Goal: Entertainment & Leisure: Browse casually

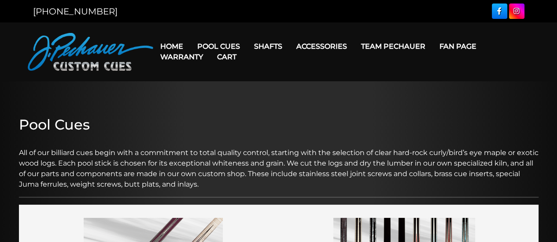
click at [167, 44] on link "Home" at bounding box center [171, 46] width 37 height 22
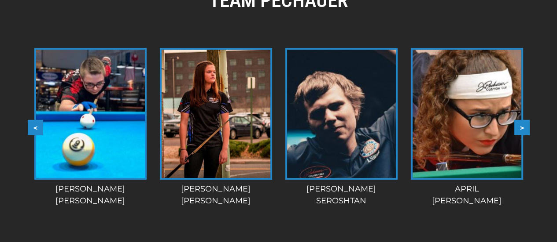
scroll to position [828, 0]
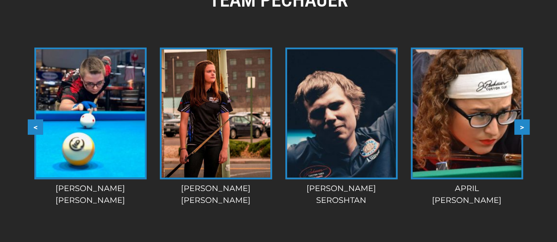
click at [522, 119] on button ">" at bounding box center [521, 126] width 15 height 15
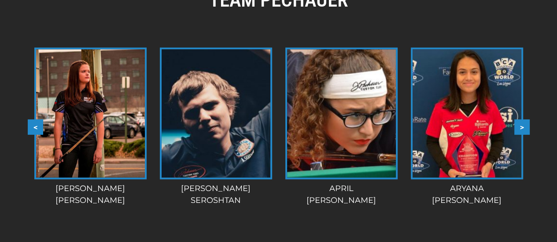
click at [522, 119] on button ">" at bounding box center [521, 126] width 15 height 15
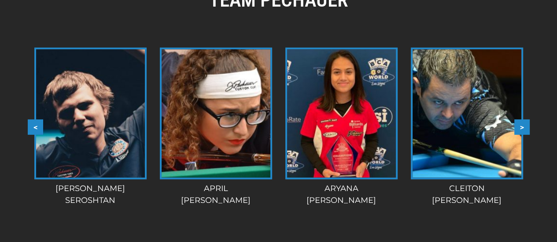
click at [522, 119] on button ">" at bounding box center [521, 126] width 15 height 15
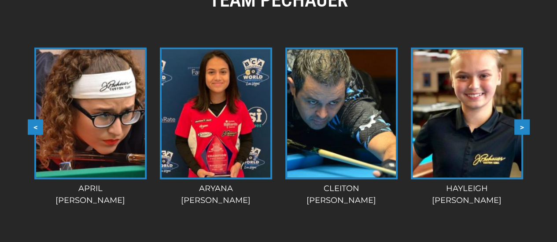
click at [522, 119] on button ">" at bounding box center [521, 126] width 15 height 15
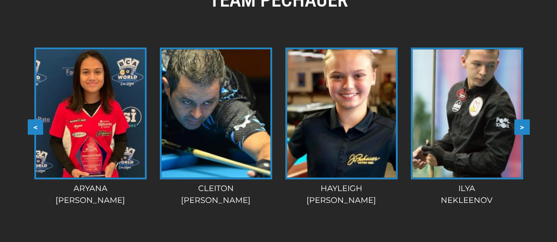
click at [522, 119] on button ">" at bounding box center [521, 126] width 15 height 15
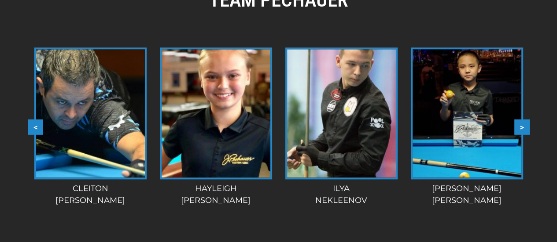
click at [522, 119] on button ">" at bounding box center [521, 126] width 15 height 15
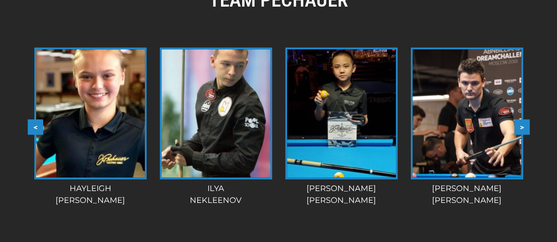
click at [522, 119] on button ">" at bounding box center [521, 126] width 15 height 15
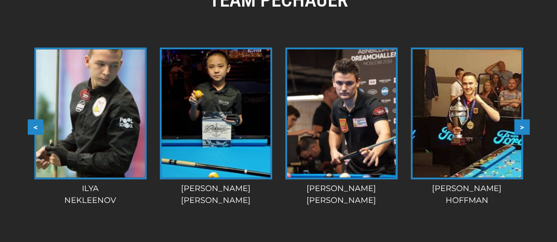
click at [522, 119] on button ">" at bounding box center [521, 126] width 15 height 15
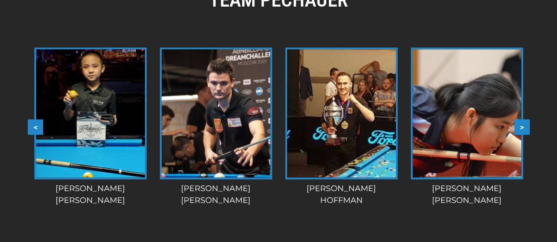
click at [522, 119] on button ">" at bounding box center [521, 126] width 15 height 15
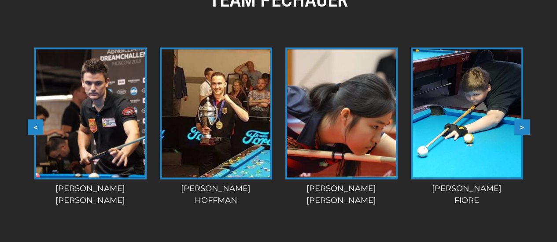
click at [522, 119] on button ">" at bounding box center [521, 126] width 15 height 15
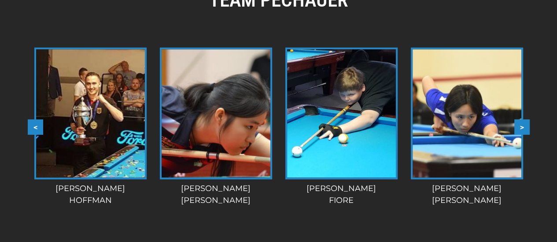
click at [522, 119] on button ">" at bounding box center [521, 126] width 15 height 15
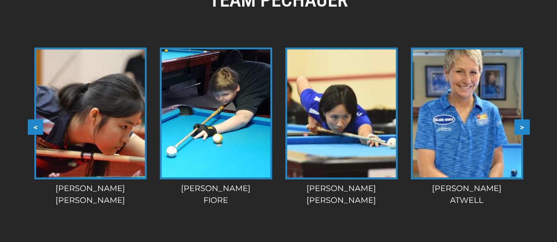
click at [522, 119] on button ">" at bounding box center [521, 126] width 15 height 15
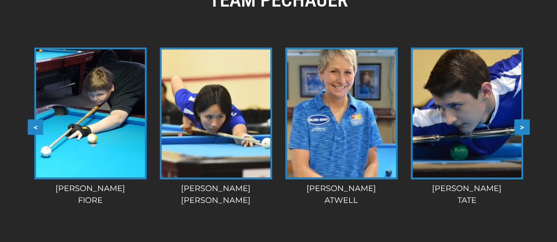
click at [522, 119] on button ">" at bounding box center [521, 126] width 15 height 15
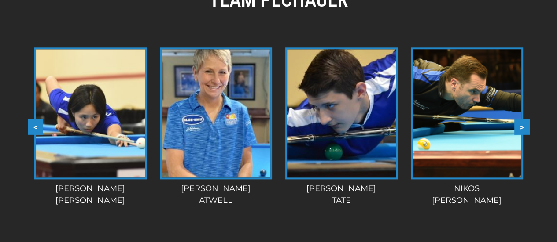
click at [522, 119] on button ">" at bounding box center [521, 126] width 15 height 15
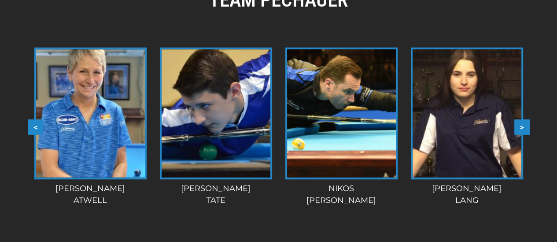
click at [522, 119] on button ">" at bounding box center [521, 126] width 15 height 15
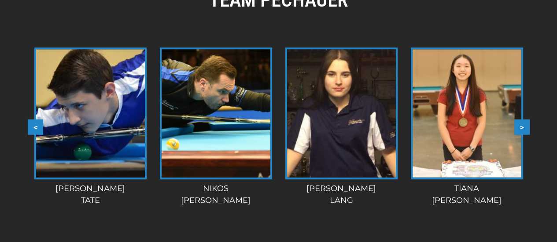
click at [522, 119] on button ">" at bounding box center [521, 126] width 15 height 15
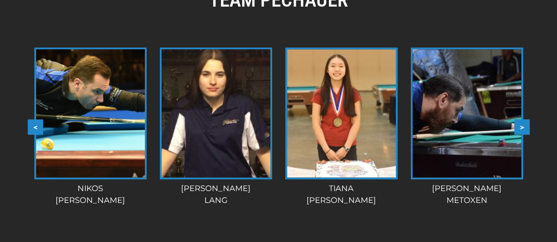
click at [522, 119] on button ">" at bounding box center [521, 126] width 15 height 15
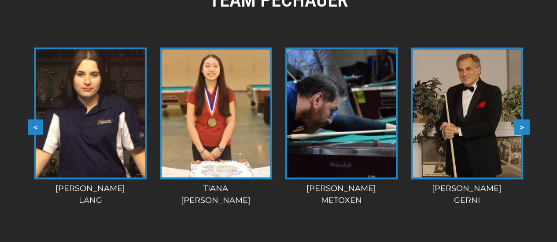
click at [522, 119] on button ">" at bounding box center [521, 126] width 15 height 15
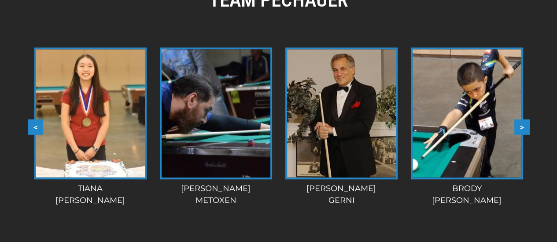
click at [522, 119] on button ">" at bounding box center [521, 126] width 15 height 15
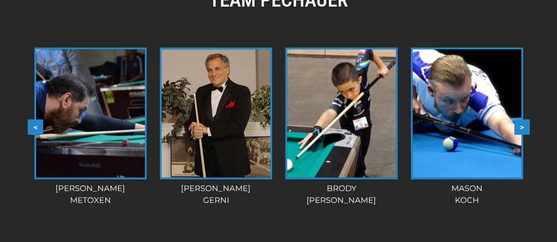
click at [522, 119] on button ">" at bounding box center [521, 126] width 15 height 15
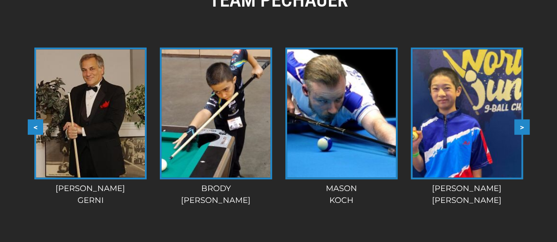
click at [522, 119] on button ">" at bounding box center [521, 126] width 15 height 15
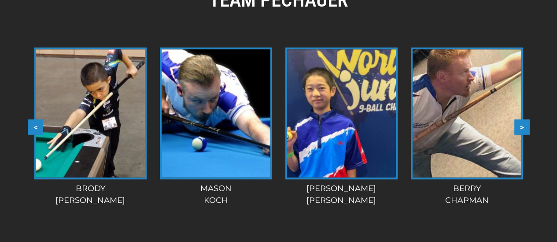
click at [522, 119] on button ">" at bounding box center [521, 126] width 15 height 15
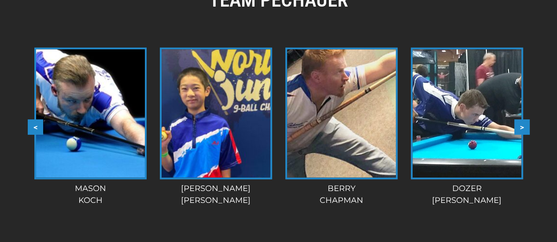
click at [522, 119] on button ">" at bounding box center [521, 126] width 15 height 15
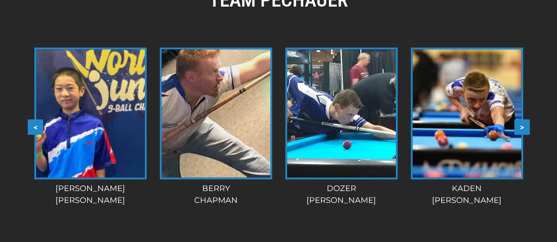
click at [522, 119] on button ">" at bounding box center [521, 126] width 15 height 15
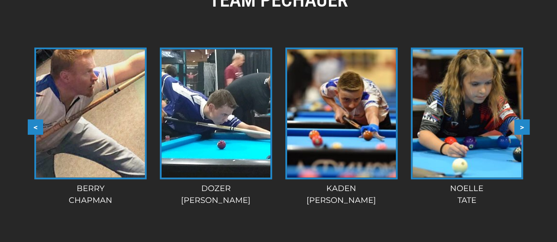
click at [522, 119] on button ">" at bounding box center [521, 126] width 15 height 15
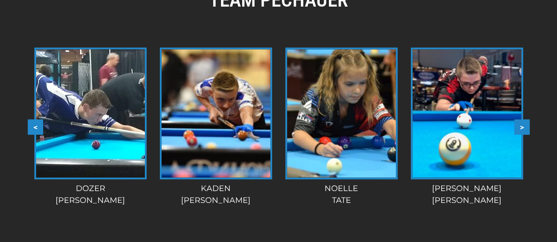
click at [522, 119] on button ">" at bounding box center [521, 126] width 15 height 15
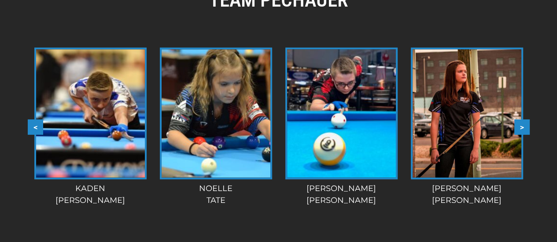
click at [522, 119] on button ">" at bounding box center [521, 126] width 15 height 15
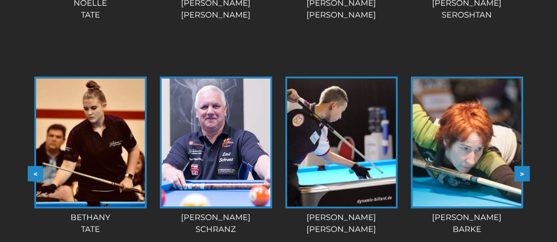
scroll to position [1014, 0]
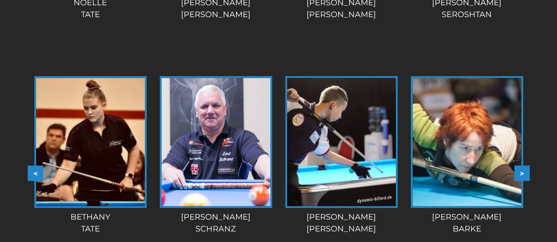
click at [521, 166] on button ">" at bounding box center [521, 173] width 15 height 15
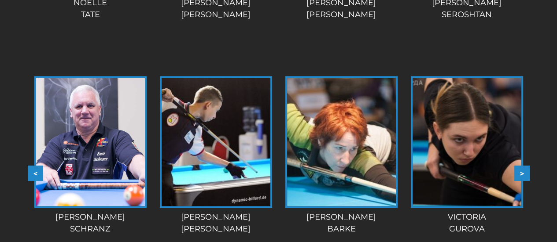
click at [521, 166] on button ">" at bounding box center [521, 173] width 15 height 15
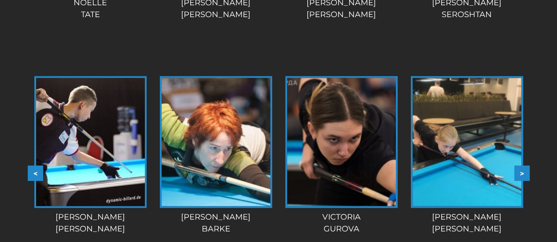
click at [521, 166] on button ">" at bounding box center [521, 173] width 15 height 15
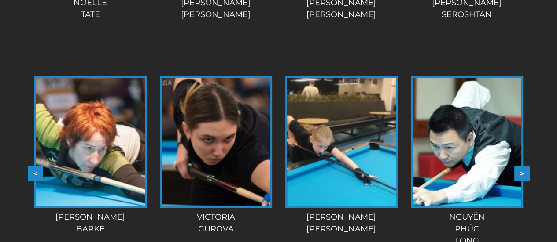
click at [521, 166] on button ">" at bounding box center [521, 173] width 15 height 15
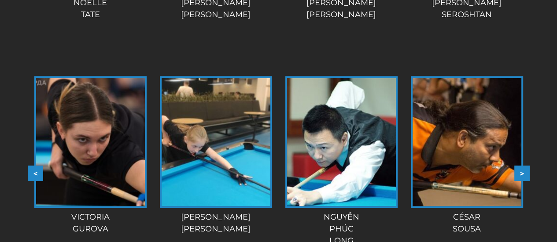
click at [521, 166] on button ">" at bounding box center [521, 173] width 15 height 15
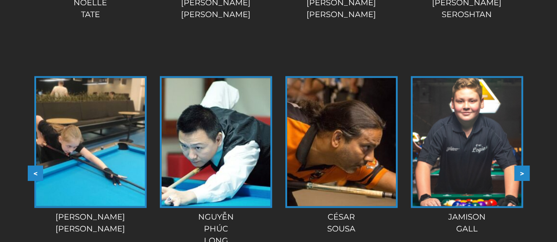
click at [521, 166] on button ">" at bounding box center [521, 173] width 15 height 15
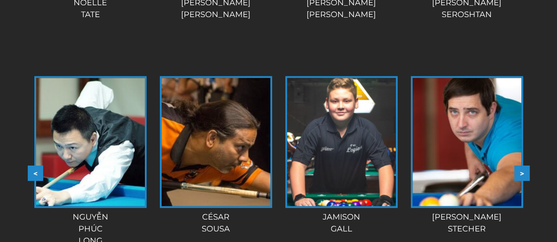
click at [521, 166] on button ">" at bounding box center [521, 173] width 15 height 15
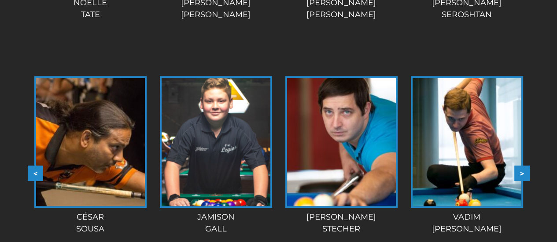
click at [521, 166] on button ">" at bounding box center [521, 173] width 15 height 15
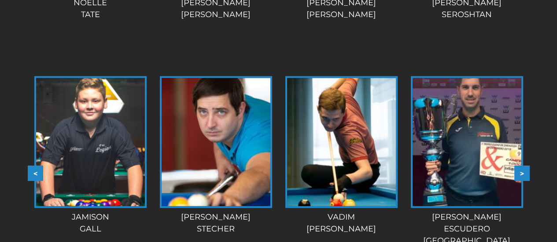
click at [521, 166] on button ">" at bounding box center [521, 173] width 15 height 15
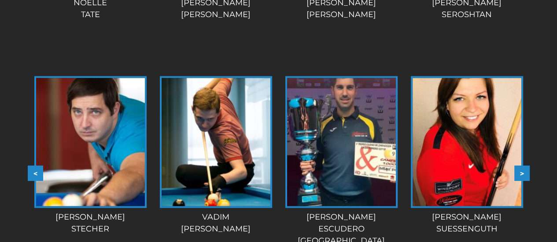
drag, startPoint x: 521, startPoint y: 163, endPoint x: 538, endPoint y: 209, distance: 49.3
click at [538, 209] on div "TEAM PECHAUER < > slide 32 to 35 of 28 Berry Chapman Dozer Kendall Kaden Hillma…" at bounding box center [278, 48] width 557 height 554
click at [521, 166] on button ">" at bounding box center [521, 173] width 15 height 15
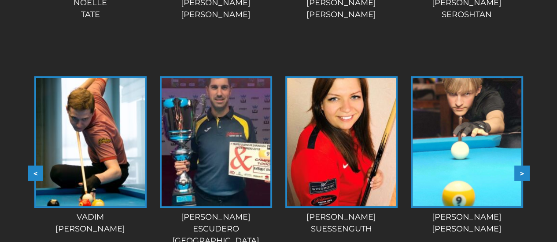
click at [521, 166] on button ">" at bounding box center [521, 173] width 15 height 15
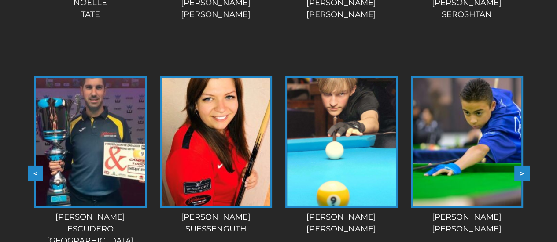
click at [521, 166] on button ">" at bounding box center [521, 173] width 15 height 15
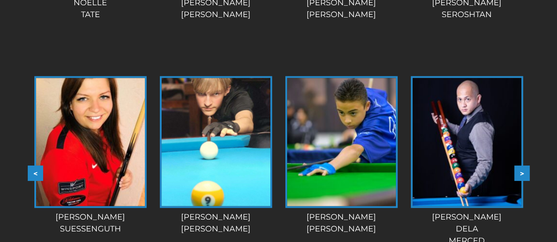
click at [521, 166] on button ">" at bounding box center [521, 173] width 15 height 15
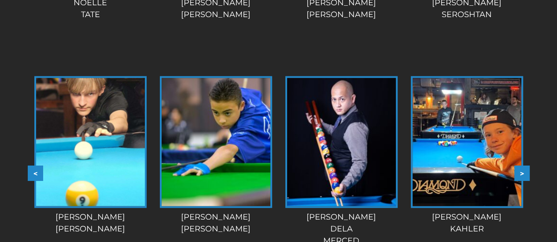
click at [521, 166] on button ">" at bounding box center [521, 173] width 15 height 15
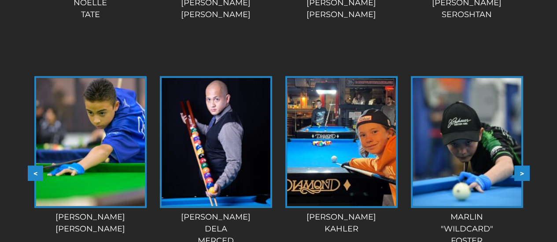
click at [521, 166] on button ">" at bounding box center [521, 173] width 15 height 15
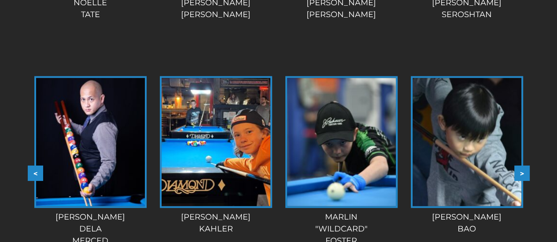
click at [521, 166] on button ">" at bounding box center [521, 173] width 15 height 15
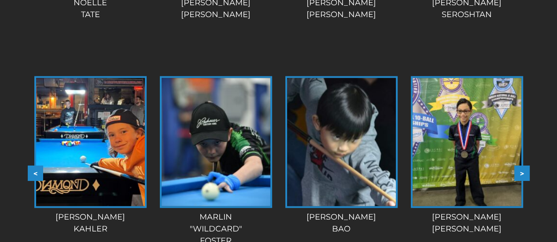
click at [521, 166] on button ">" at bounding box center [521, 173] width 15 height 15
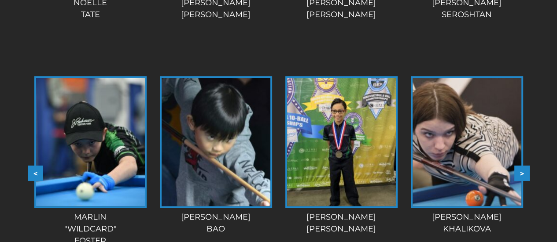
click at [521, 166] on button ">" at bounding box center [521, 173] width 15 height 15
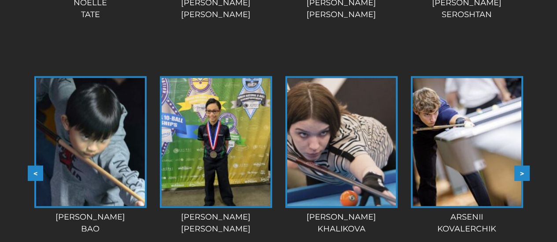
click at [521, 166] on button ">" at bounding box center [521, 173] width 15 height 15
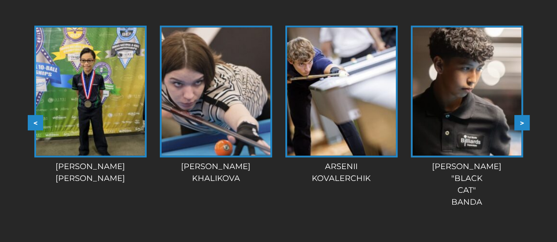
scroll to position [1056, 0]
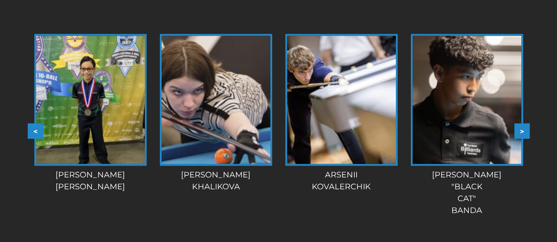
click at [523, 124] on button ">" at bounding box center [521, 131] width 15 height 15
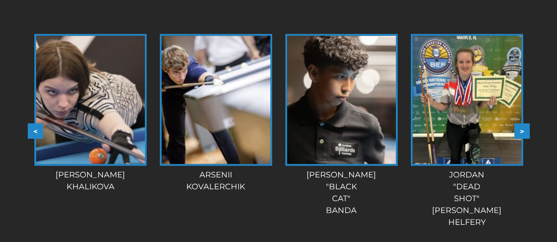
click at [523, 124] on button ">" at bounding box center [521, 131] width 15 height 15
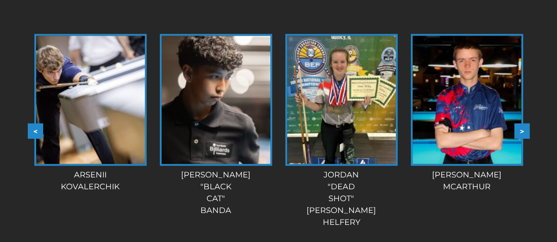
click at [523, 124] on button ">" at bounding box center [521, 131] width 15 height 15
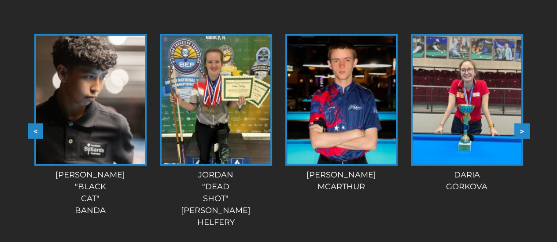
click at [523, 124] on button ">" at bounding box center [521, 131] width 15 height 15
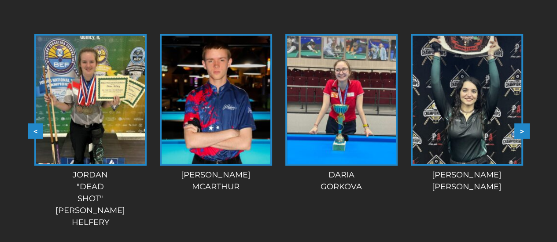
click at [523, 124] on button ">" at bounding box center [521, 131] width 15 height 15
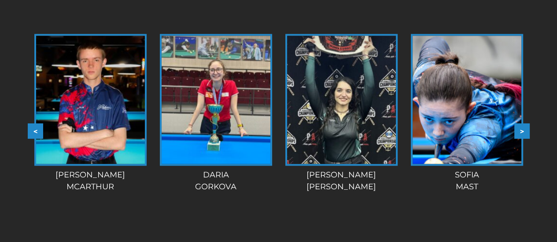
click at [523, 124] on button ">" at bounding box center [521, 131] width 15 height 15
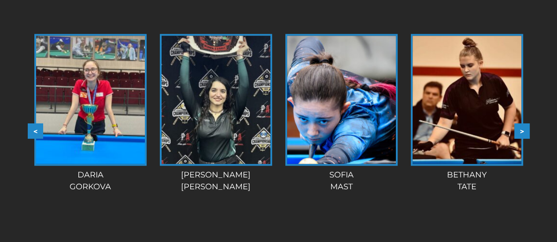
click at [523, 124] on button ">" at bounding box center [521, 131] width 15 height 15
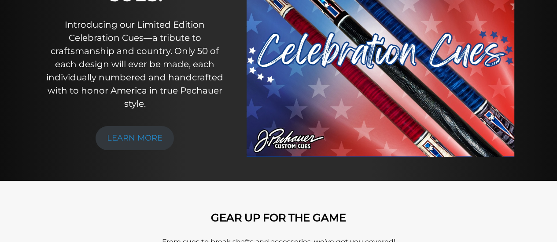
scroll to position [0, 0]
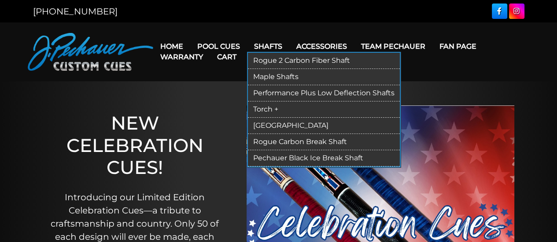
click at [261, 60] on link "Rogue 2 Carbon Fiber Shaft" at bounding box center [324, 61] width 152 height 16
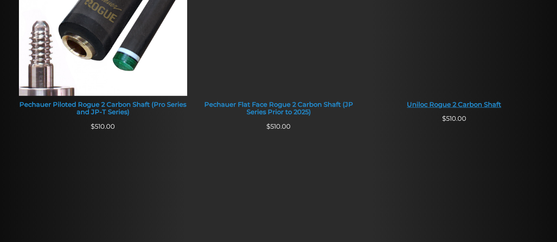
scroll to position [460, 0]
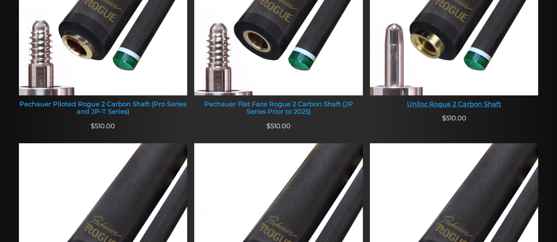
click at [428, 101] on div "Uniloc Rogue 2 Carbon Shaft" at bounding box center [454, 105] width 169 height 8
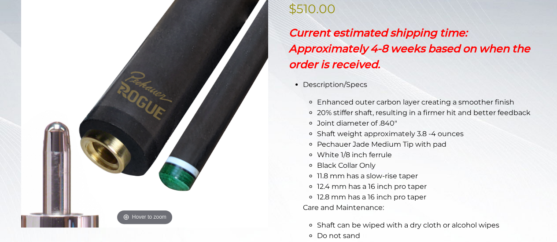
scroll to position [179, 0]
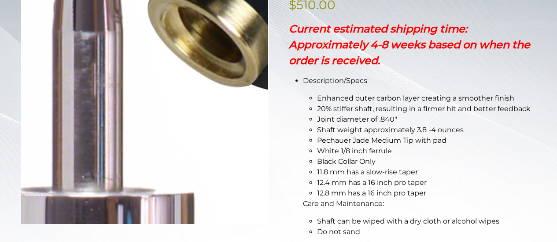
click at [79, 178] on img at bounding box center [144, 92] width 247 height 263
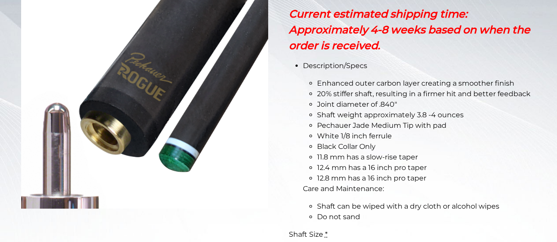
scroll to position [0, 0]
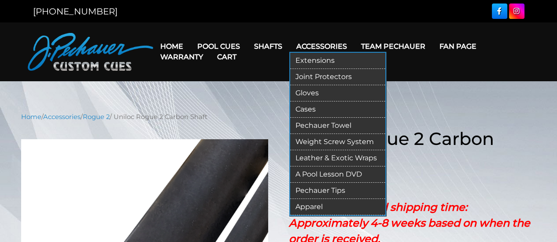
click at [298, 106] on link "Cases" at bounding box center [337, 110] width 95 height 16
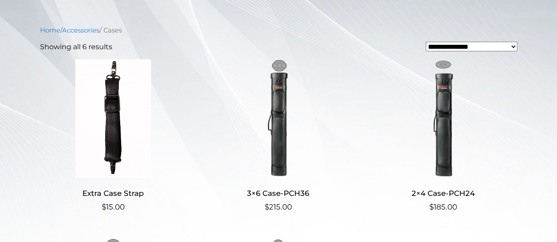
scroll to position [188, 0]
click at [277, 109] on img at bounding box center [278, 119] width 147 height 119
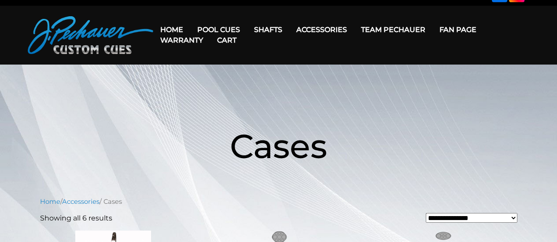
scroll to position [0, 0]
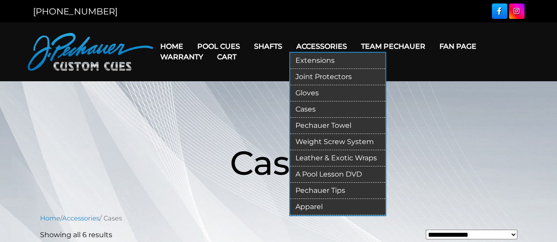
click at [294, 199] on link "Apparel" at bounding box center [337, 207] width 95 height 16
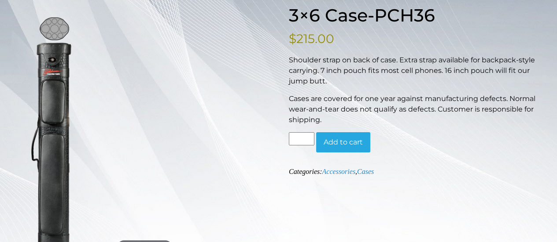
scroll to position [121, 0]
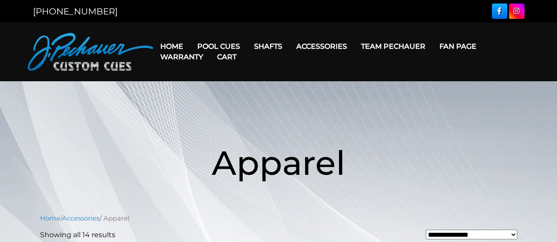
click at [357, 47] on link "Team Pechauer" at bounding box center [393, 46] width 78 height 22
click at [432, 43] on link "Fan Page" at bounding box center [457, 46] width 51 height 22
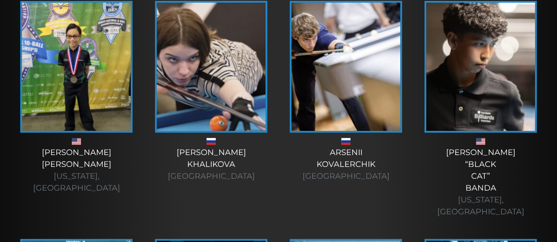
scroll to position [2848, 0]
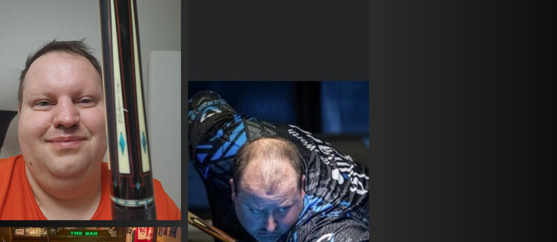
scroll to position [736, 0]
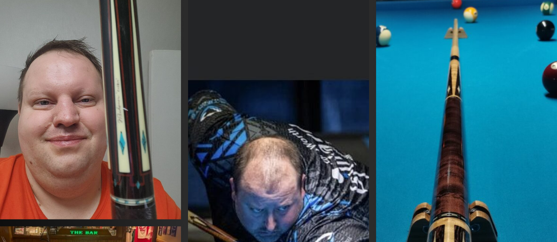
drag, startPoint x: 0, startPoint y: 0, endPoint x: 529, endPoint y: 165, distance: 554.4
click at [529, 165] on img at bounding box center [466, 171] width 181 height 387
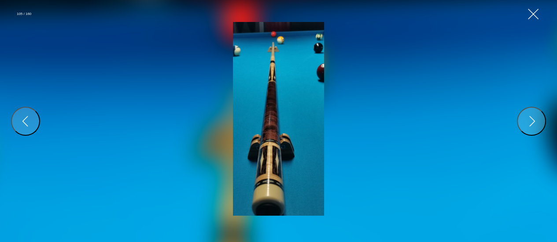
scroll to position [781, 0]
click at [281, 183] on img at bounding box center [278, 119] width 91 height 194
click at [539, 122] on button "Next" at bounding box center [531, 121] width 29 height 29
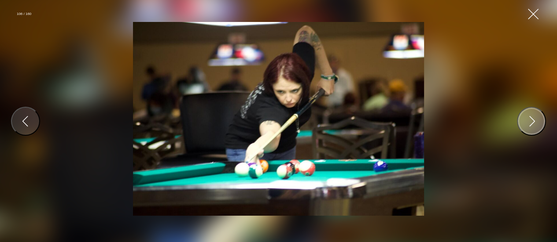
click at [539, 122] on button "Next" at bounding box center [531, 121] width 29 height 29
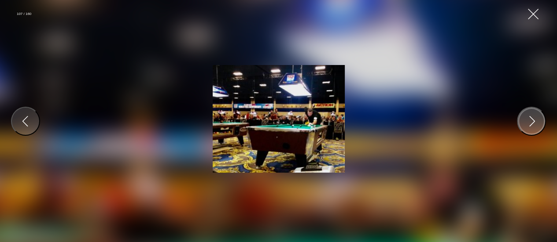
click at [539, 122] on button "Next" at bounding box center [531, 121] width 29 height 29
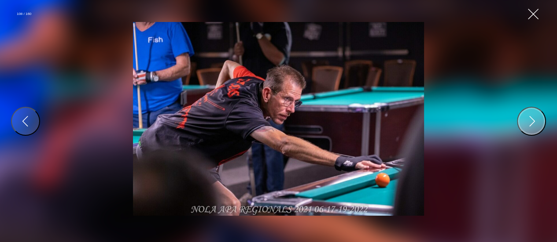
click at [539, 122] on button "Next" at bounding box center [531, 121] width 29 height 29
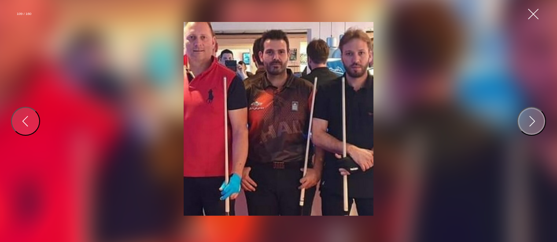
click at [539, 122] on button "Next" at bounding box center [531, 121] width 29 height 29
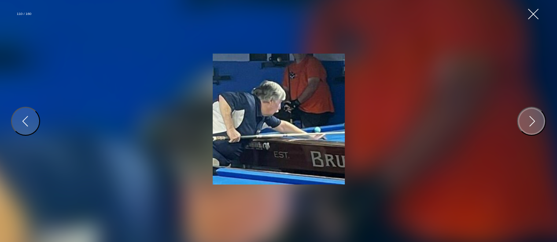
click at [539, 122] on button "Next" at bounding box center [531, 121] width 29 height 29
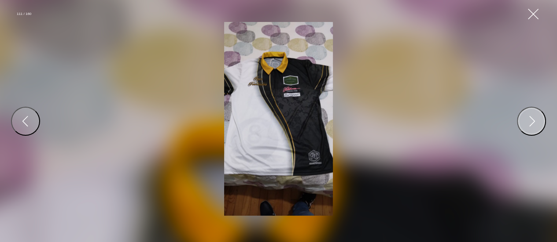
click at [539, 122] on button "Next" at bounding box center [531, 121] width 29 height 29
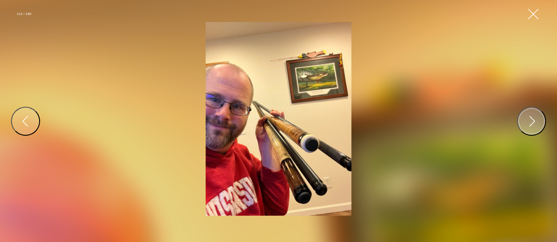
click at [539, 122] on button "Next" at bounding box center [531, 121] width 29 height 29
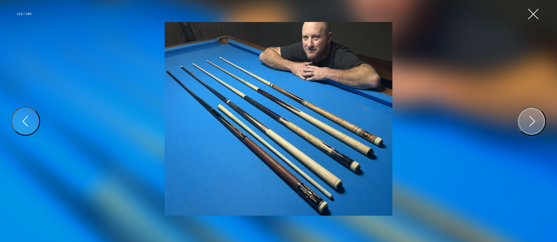
click at [539, 122] on button "Next" at bounding box center [531, 121] width 29 height 29
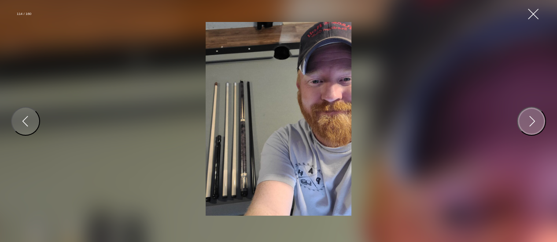
click at [539, 122] on button "Next" at bounding box center [531, 121] width 29 height 29
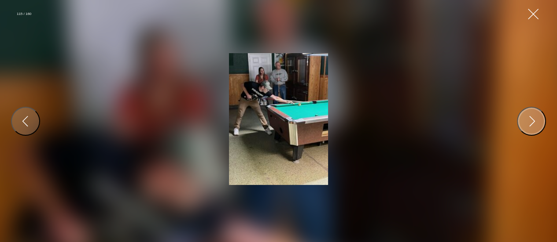
click at [539, 122] on button "Next" at bounding box center [531, 121] width 29 height 29
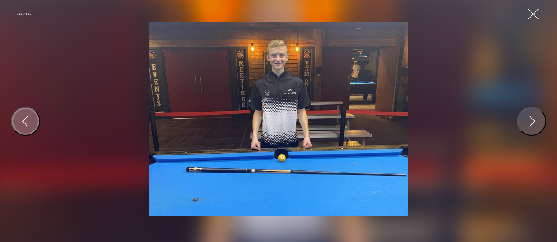
click at [31, 128] on div "Previous" at bounding box center [25, 121] width 14 height 14
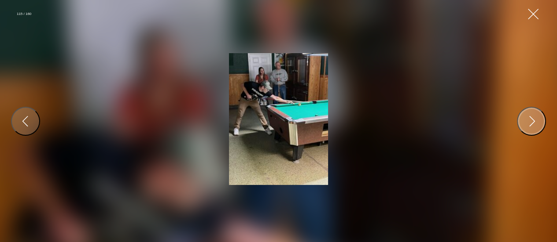
click at [540, 120] on button "Next" at bounding box center [531, 121] width 29 height 29
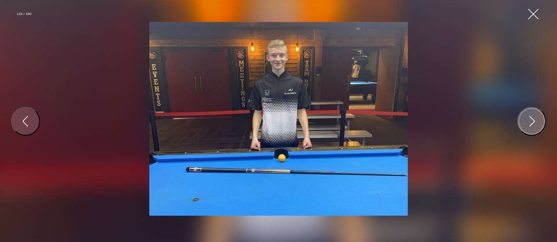
click at [540, 120] on button "Next" at bounding box center [531, 121] width 29 height 29
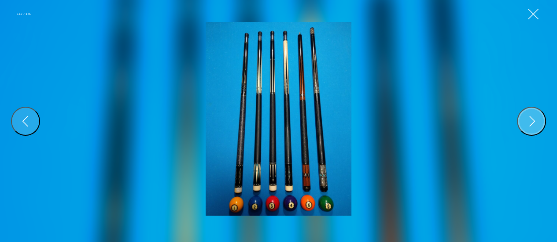
click at [539, 124] on button "Next" at bounding box center [531, 121] width 29 height 29
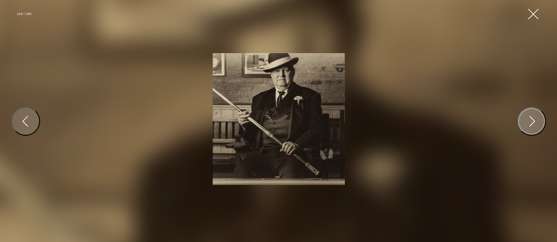
click at [539, 124] on button "Next" at bounding box center [531, 121] width 29 height 29
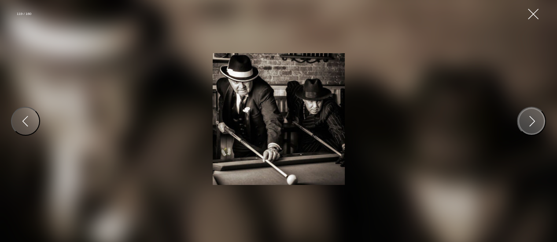
click at [539, 124] on button "Next" at bounding box center [531, 121] width 29 height 29
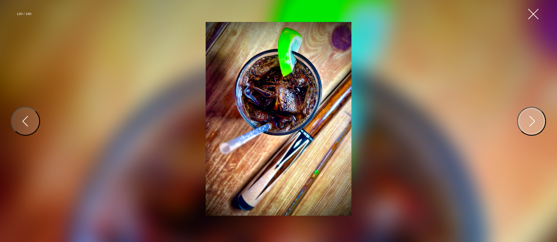
click at [539, 124] on button "Next" at bounding box center [531, 121] width 29 height 29
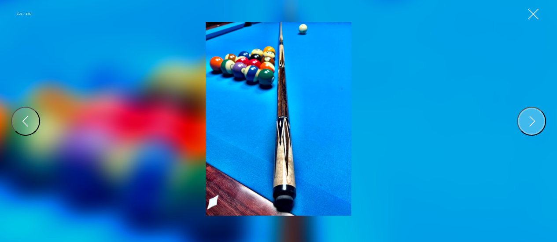
click at [539, 124] on button "Next" at bounding box center [531, 121] width 29 height 29
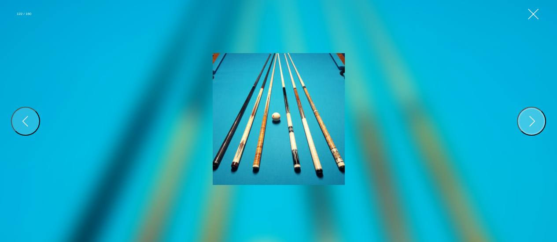
click at [539, 124] on button "Next" at bounding box center [531, 121] width 29 height 29
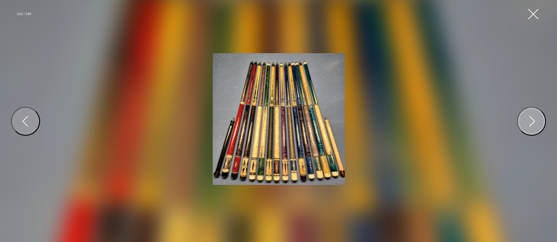
click at [539, 124] on button "Next" at bounding box center [531, 121] width 29 height 29
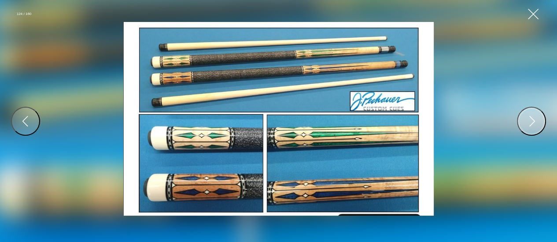
click at [539, 124] on button "Next" at bounding box center [531, 121] width 29 height 29
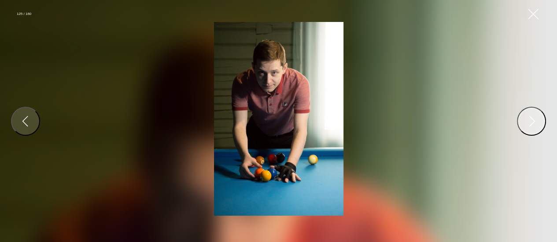
click at [539, 124] on button "Next" at bounding box center [531, 121] width 29 height 29
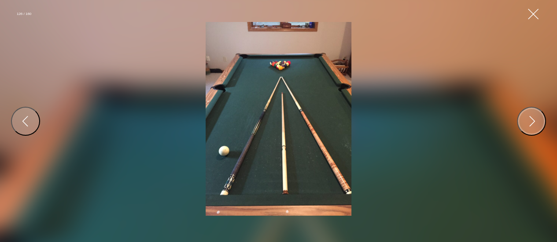
click at [530, 122] on div "Next" at bounding box center [531, 121] width 14 height 14
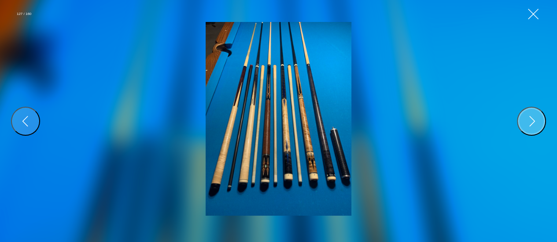
click at [530, 122] on div "Next" at bounding box center [531, 121] width 14 height 14
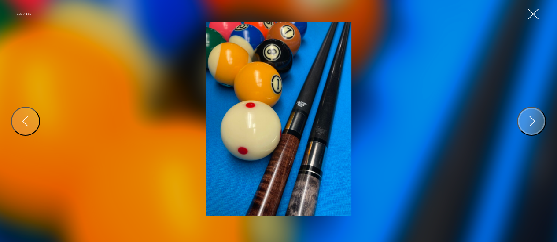
click at [530, 122] on div "Next" at bounding box center [531, 121] width 14 height 14
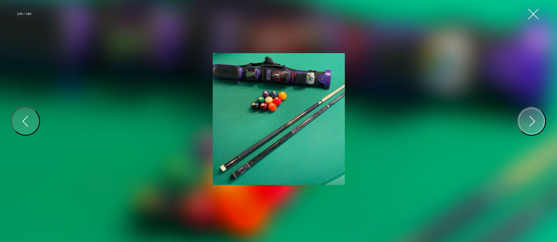
click at [530, 122] on div "Next" at bounding box center [531, 121] width 14 height 14
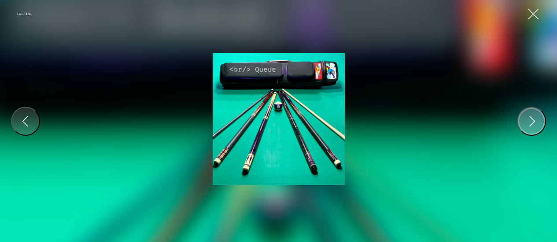
click at [530, 122] on div "Next" at bounding box center [531, 121] width 14 height 14
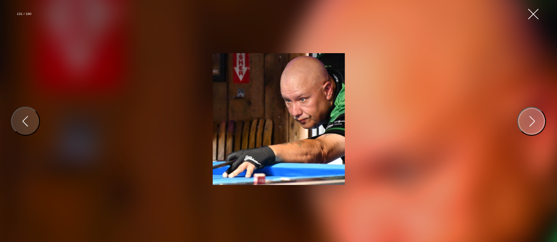
click at [530, 122] on div "Next" at bounding box center [531, 121] width 14 height 14
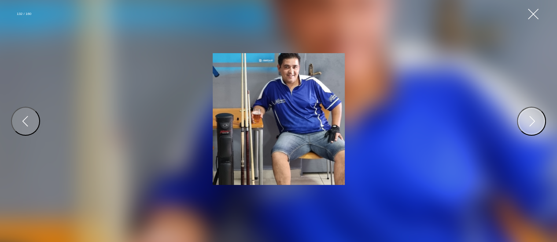
click at [530, 122] on div "Next" at bounding box center [531, 121] width 14 height 14
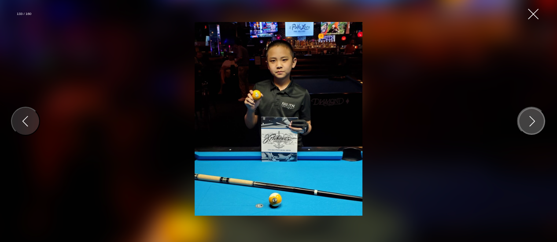
click at [530, 122] on div "Next" at bounding box center [531, 121] width 14 height 14
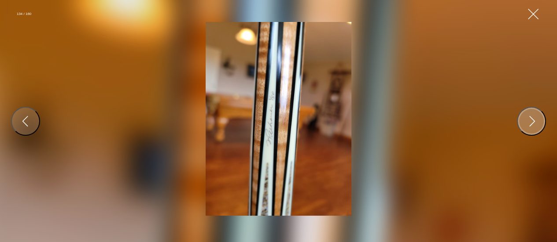
click at [530, 122] on div "Next" at bounding box center [531, 121] width 14 height 14
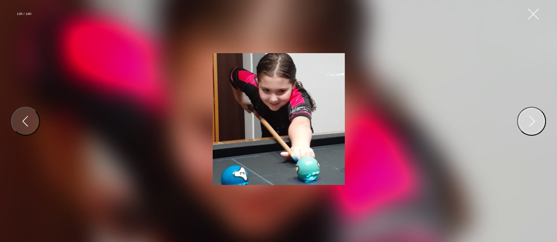
click at [530, 122] on div "Next" at bounding box center [531, 121] width 14 height 14
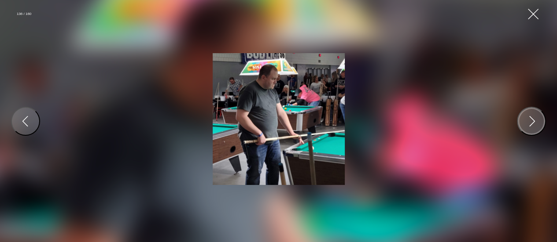
click at [530, 122] on div "Next" at bounding box center [531, 121] width 14 height 14
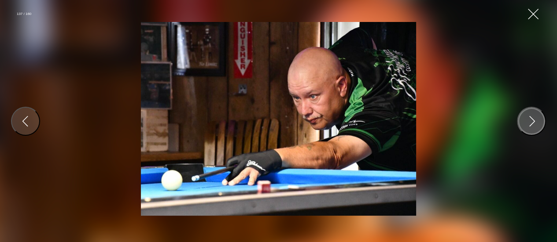
click at [530, 122] on div "Next" at bounding box center [531, 121] width 14 height 14
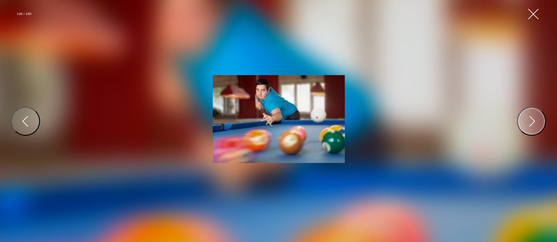
click at [530, 122] on div "Next" at bounding box center [531, 121] width 14 height 14
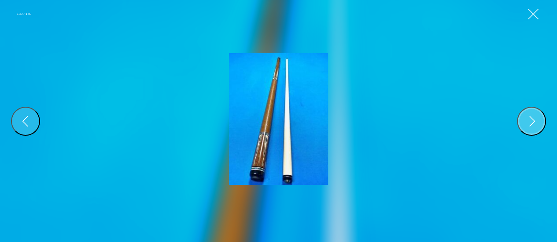
click at [533, 123] on div "Next" at bounding box center [531, 121] width 14 height 14
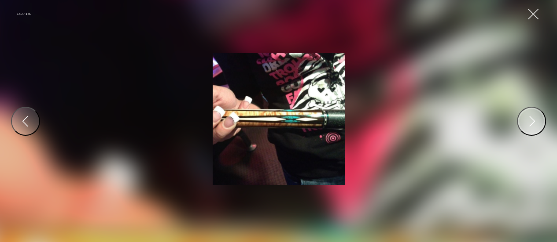
click at [533, 123] on div "Next" at bounding box center [531, 121] width 14 height 14
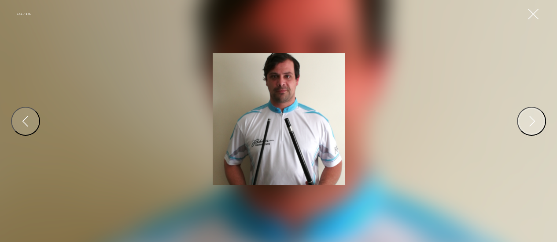
click at [533, 123] on div "Next" at bounding box center [531, 121] width 14 height 14
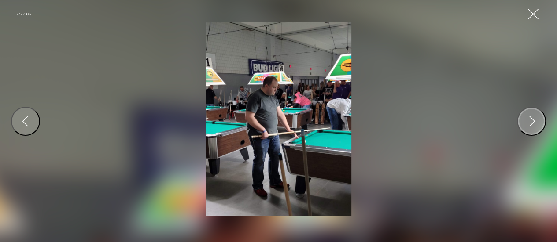
click at [533, 123] on div "Next" at bounding box center [531, 121] width 14 height 14
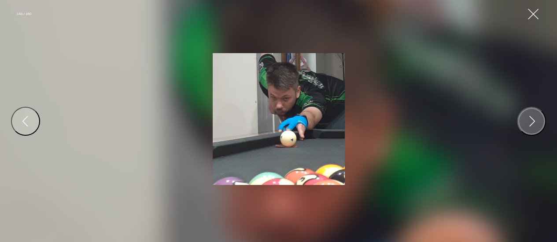
click at [533, 123] on div "Next" at bounding box center [531, 121] width 14 height 14
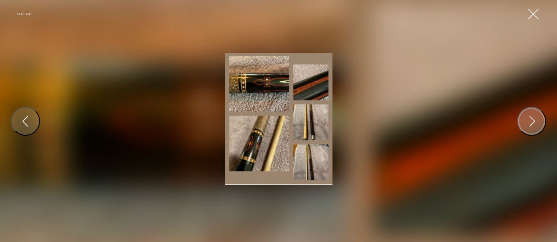
click at [533, 123] on div "Next" at bounding box center [531, 121] width 14 height 14
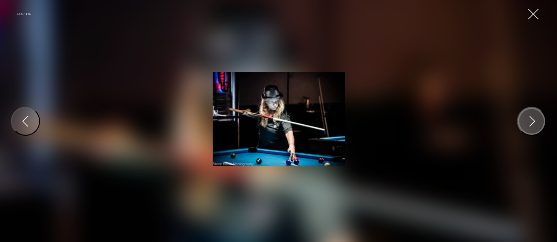
click at [533, 123] on div "Next" at bounding box center [531, 121] width 14 height 14
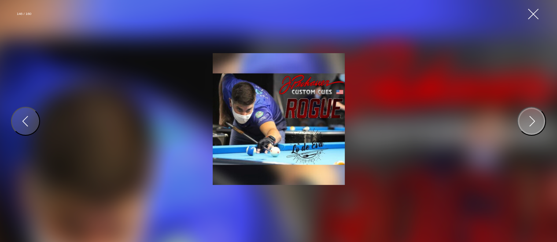
click at [533, 123] on div "Next" at bounding box center [531, 121] width 14 height 14
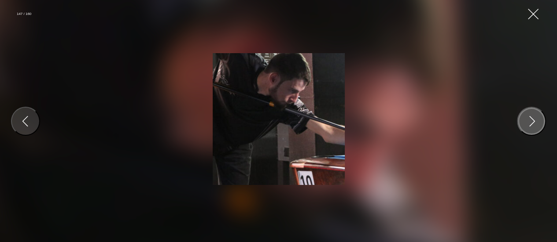
click at [533, 123] on div "Next" at bounding box center [531, 121] width 14 height 14
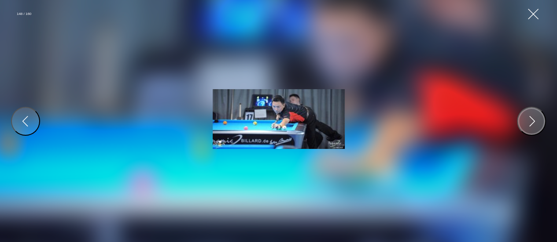
click at [533, 123] on div "Next" at bounding box center [531, 121] width 14 height 14
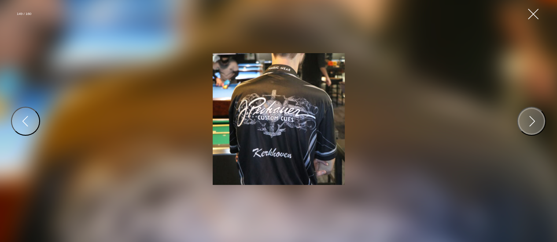
click at [533, 123] on div "Next" at bounding box center [531, 121] width 14 height 14
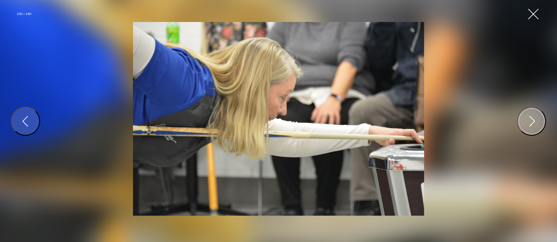
click at [533, 123] on div "Next" at bounding box center [531, 121] width 14 height 14
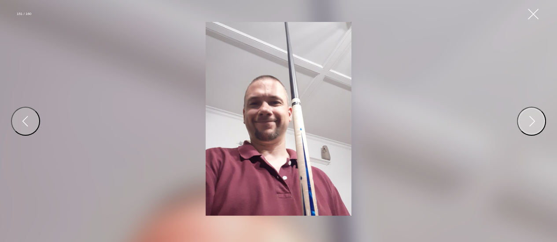
click at [533, 123] on div "Next" at bounding box center [531, 121] width 14 height 14
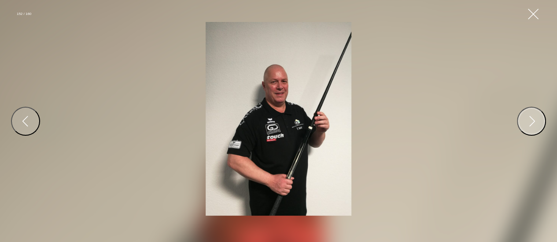
click at [533, 123] on div "Next" at bounding box center [531, 121] width 14 height 14
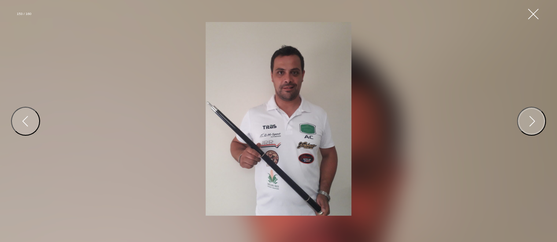
click at [533, 123] on div "Next" at bounding box center [531, 121] width 14 height 14
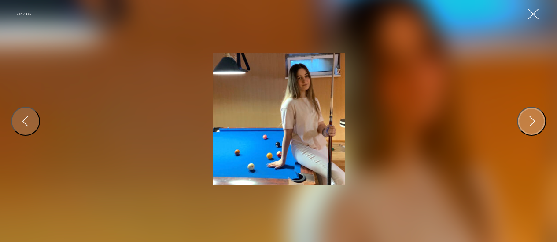
click at [533, 123] on div "Next" at bounding box center [531, 121] width 14 height 14
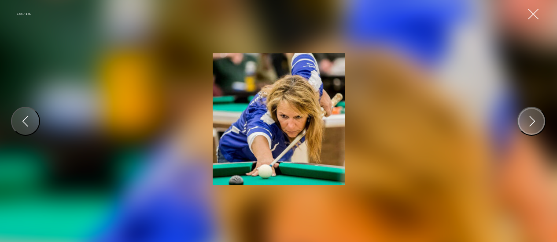
click at [533, 123] on div "Next" at bounding box center [531, 121] width 14 height 14
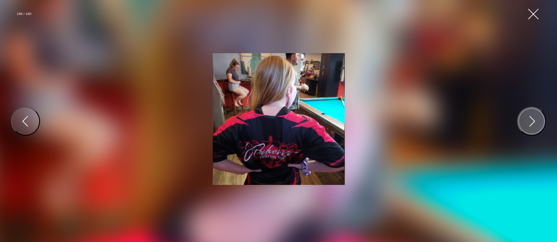
click at [533, 123] on div "Next" at bounding box center [531, 121] width 14 height 14
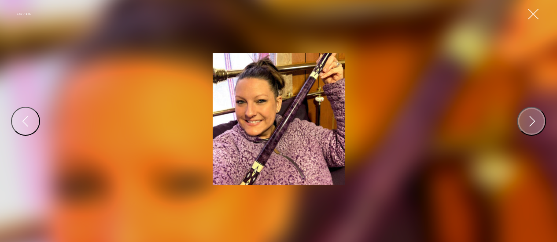
click at [533, 123] on div "Next" at bounding box center [531, 121] width 14 height 14
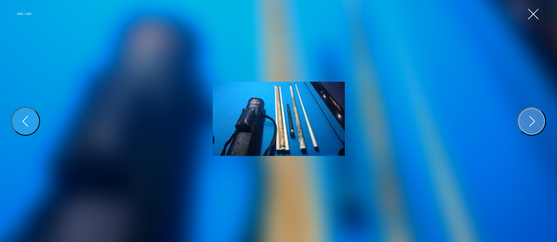
click at [533, 123] on div "Next" at bounding box center [531, 121] width 14 height 14
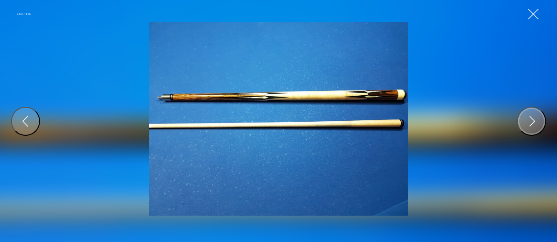
click at [533, 123] on div "Next" at bounding box center [531, 121] width 14 height 14
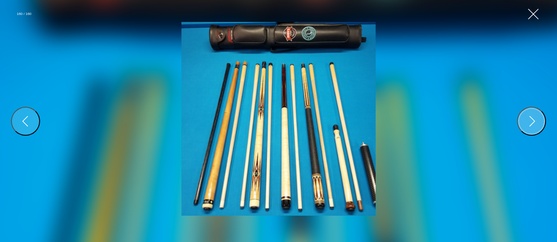
click at [533, 123] on div "Next" at bounding box center [531, 121] width 14 height 14
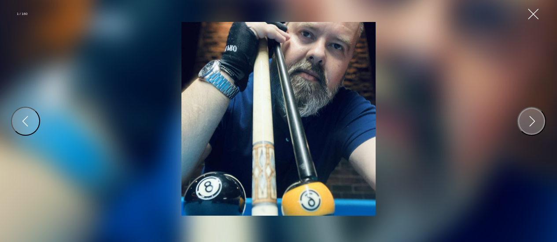
click at [533, 123] on div "Next" at bounding box center [531, 121] width 14 height 14
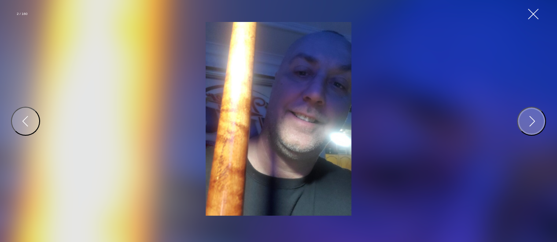
click at [533, 123] on div "Next" at bounding box center [531, 121] width 14 height 14
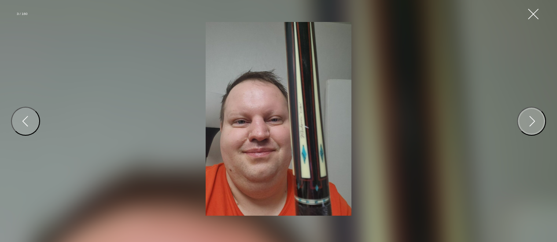
click at [533, 123] on div "Next" at bounding box center [531, 121] width 14 height 14
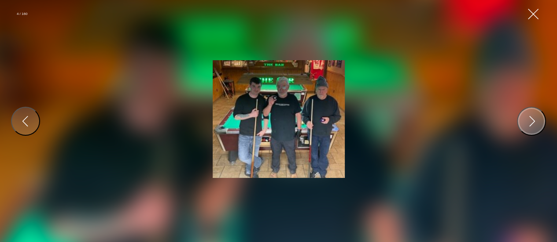
click at [533, 123] on div "Next" at bounding box center [531, 121] width 14 height 14
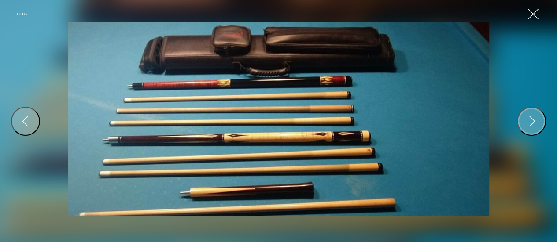
click at [533, 123] on div "Next" at bounding box center [531, 121] width 14 height 14
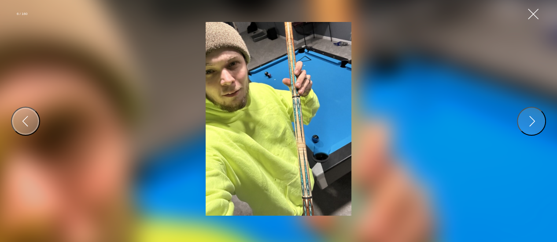
click at [18, 128] on button "Previous" at bounding box center [25, 121] width 29 height 29
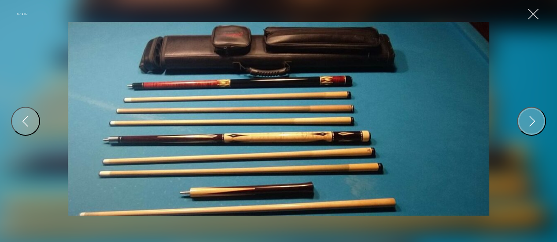
click at [530, 121] on div "Next" at bounding box center [531, 121] width 14 height 14
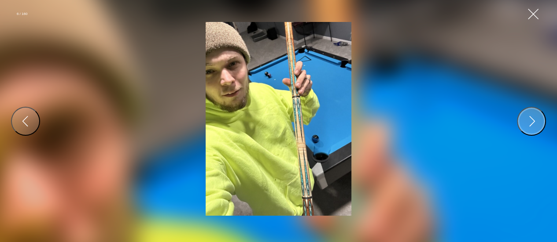
click at [530, 120] on div "Next" at bounding box center [531, 121] width 14 height 14
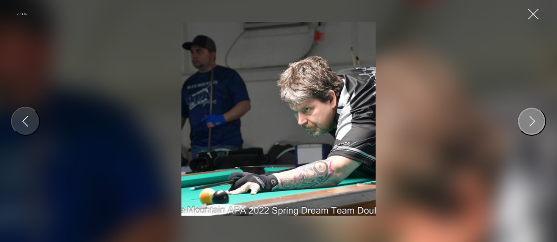
click at [530, 120] on div "Next" at bounding box center [531, 121] width 14 height 14
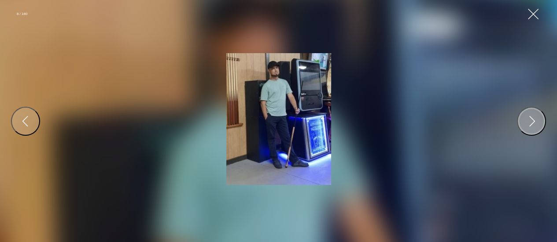
click at [530, 120] on div "Next" at bounding box center [531, 121] width 14 height 14
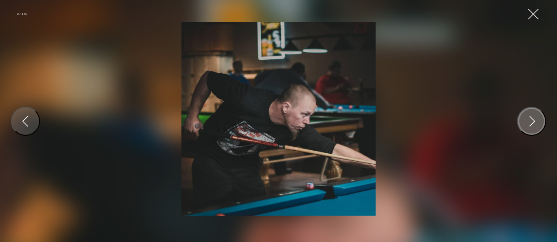
click at [530, 120] on div "Next" at bounding box center [531, 121] width 14 height 14
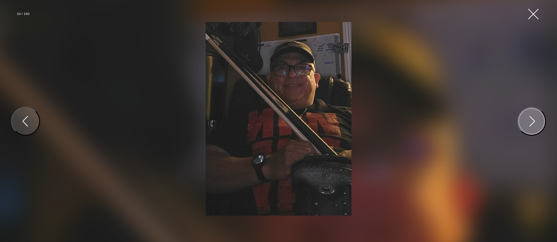
click at [530, 120] on div "Next" at bounding box center [531, 121] width 14 height 14
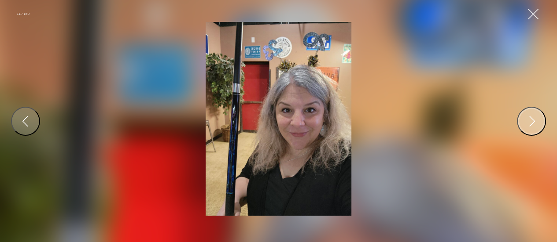
click at [530, 120] on div "Next" at bounding box center [531, 121] width 14 height 14
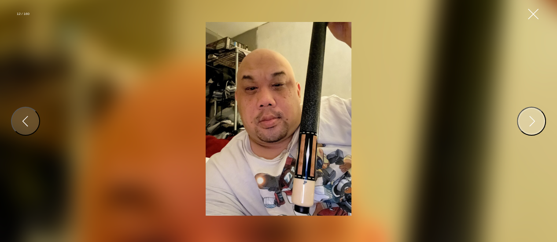
click at [530, 120] on div "Next" at bounding box center [531, 121] width 14 height 14
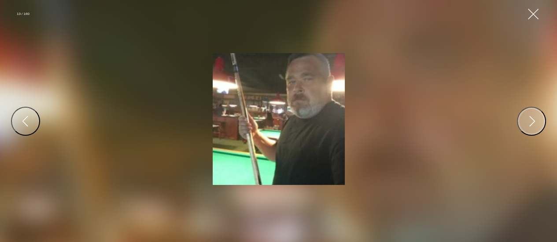
click at [530, 120] on div "Next" at bounding box center [531, 121] width 14 height 14
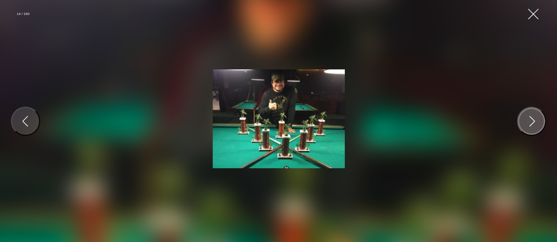
click at [530, 120] on div "Next" at bounding box center [531, 121] width 14 height 14
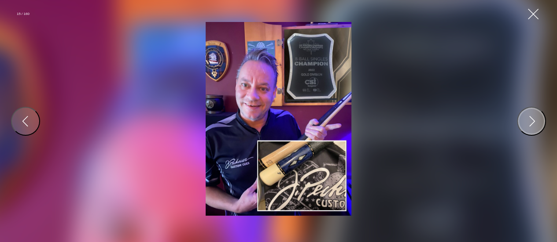
drag, startPoint x: 530, startPoint y: 120, endPoint x: 539, endPoint y: 122, distance: 9.5
click at [539, 122] on button "Next" at bounding box center [531, 121] width 29 height 29
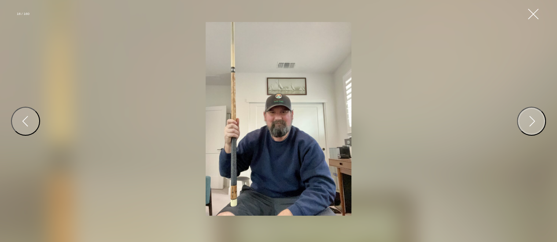
click at [539, 122] on button "Next" at bounding box center [531, 121] width 29 height 29
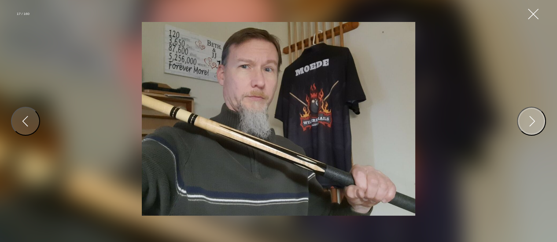
click at [539, 122] on button "Next" at bounding box center [531, 121] width 29 height 29
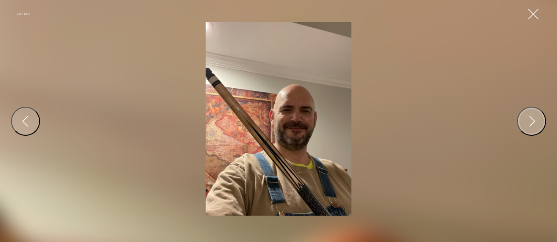
click at [539, 122] on button "Next" at bounding box center [531, 121] width 29 height 29
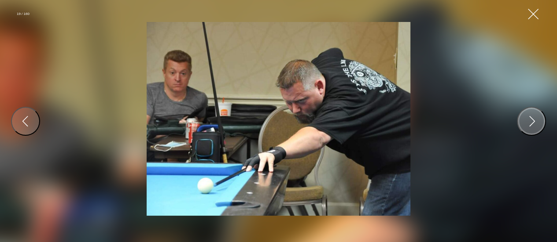
click at [539, 122] on button "Next" at bounding box center [531, 121] width 29 height 29
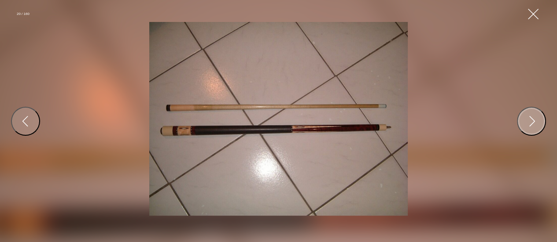
click at [539, 122] on button "Next" at bounding box center [531, 121] width 29 height 29
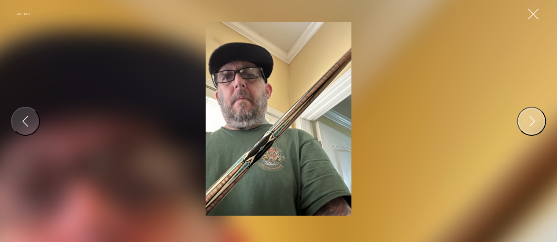
click at [539, 122] on button "Next" at bounding box center [531, 121] width 29 height 29
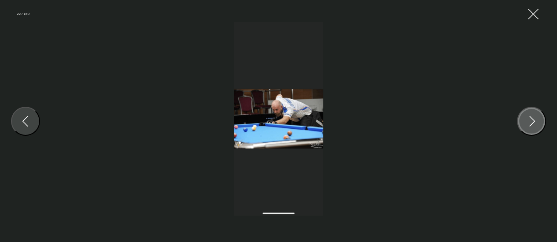
click at [539, 122] on button "Next" at bounding box center [531, 121] width 29 height 29
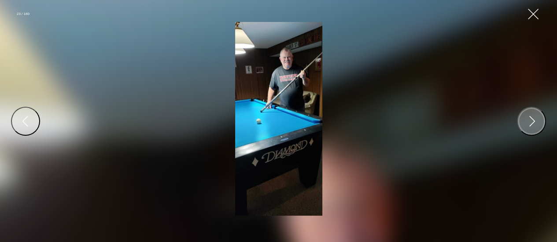
click at [539, 122] on button "Next" at bounding box center [531, 121] width 29 height 29
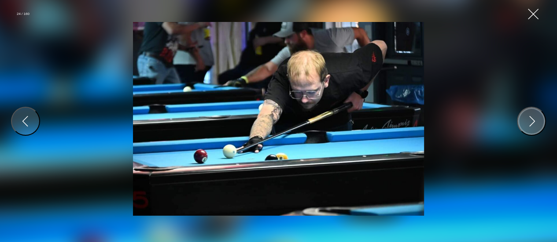
click at [539, 122] on button "Next" at bounding box center [531, 121] width 29 height 29
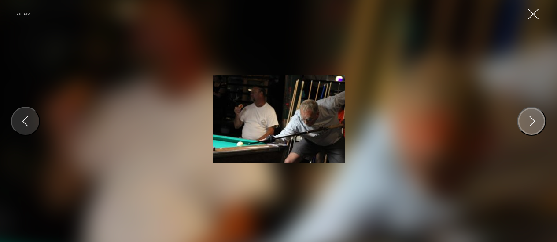
click at [539, 122] on button "Next" at bounding box center [531, 121] width 29 height 29
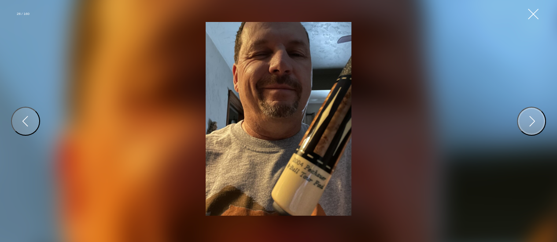
click at [539, 122] on button "Next" at bounding box center [531, 121] width 29 height 29
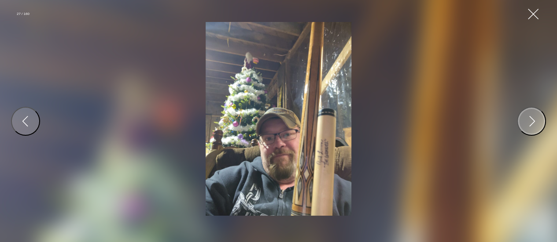
click at [539, 122] on button "Next" at bounding box center [531, 121] width 29 height 29
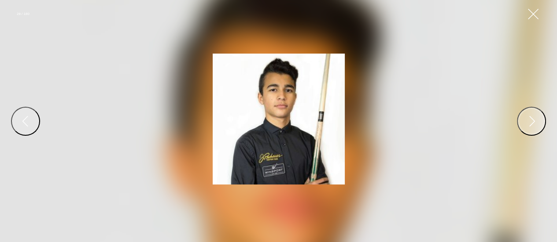
click at [539, 122] on button "Next" at bounding box center [531, 121] width 29 height 29
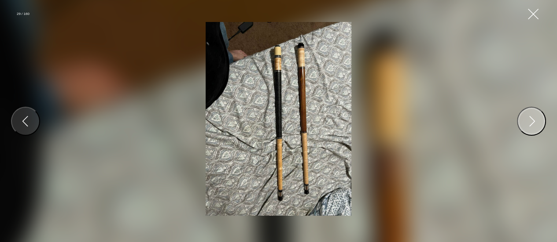
click at [539, 122] on button "Next" at bounding box center [531, 121] width 29 height 29
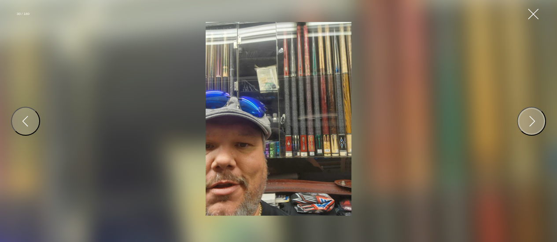
click at [539, 122] on button "Next" at bounding box center [531, 121] width 29 height 29
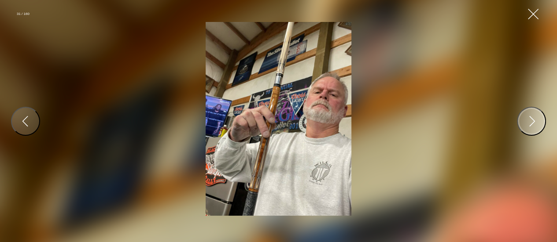
click at [539, 122] on button "Next" at bounding box center [531, 121] width 29 height 29
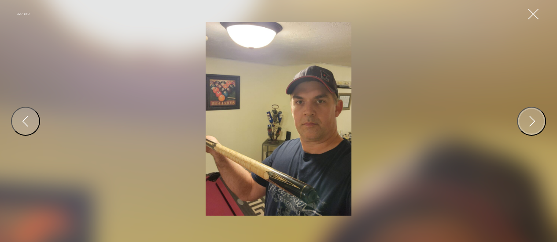
click at [539, 122] on button "Next" at bounding box center [531, 121] width 29 height 29
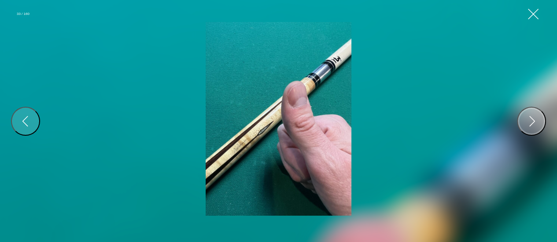
click at [539, 122] on button "Next" at bounding box center [531, 121] width 29 height 29
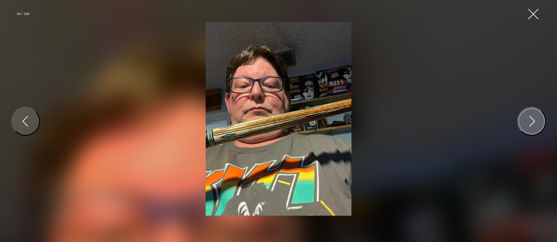
click at [539, 122] on button "Next" at bounding box center [531, 121] width 29 height 29
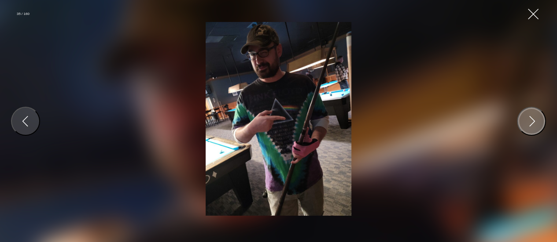
click at [539, 122] on button "Next" at bounding box center [531, 121] width 29 height 29
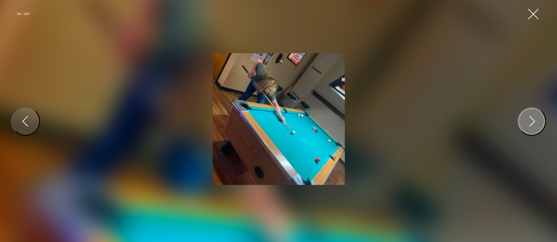
click at [539, 122] on button "Next" at bounding box center [531, 121] width 29 height 29
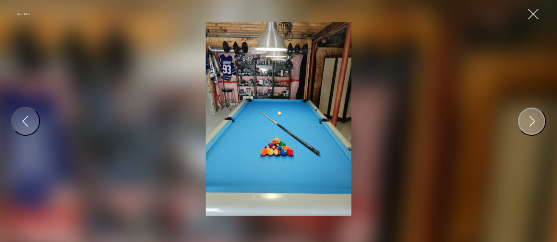
click at [539, 122] on button "Next" at bounding box center [531, 121] width 29 height 29
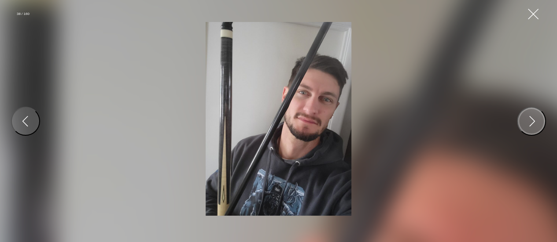
click at [539, 122] on button "Next" at bounding box center [531, 121] width 29 height 29
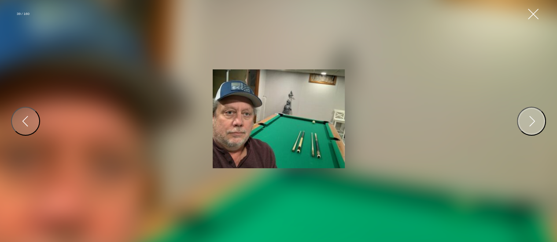
click at [539, 122] on button "Next" at bounding box center [531, 121] width 29 height 29
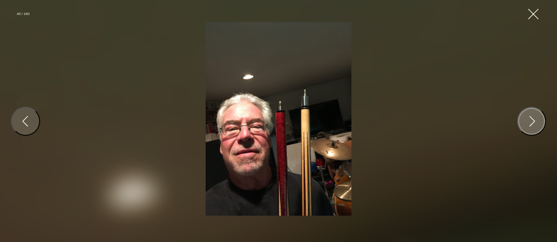
click at [539, 122] on button "Next" at bounding box center [531, 121] width 29 height 29
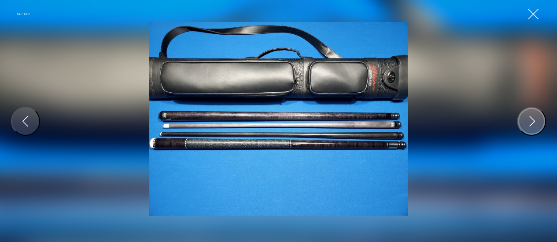
click at [539, 122] on button "Next" at bounding box center [531, 121] width 29 height 29
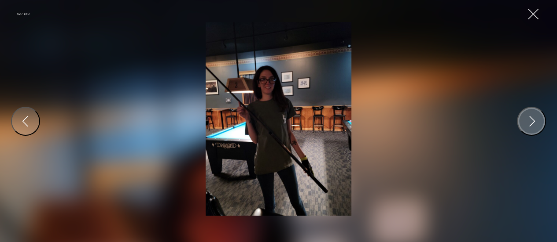
click at [539, 122] on button "Next" at bounding box center [531, 121] width 29 height 29
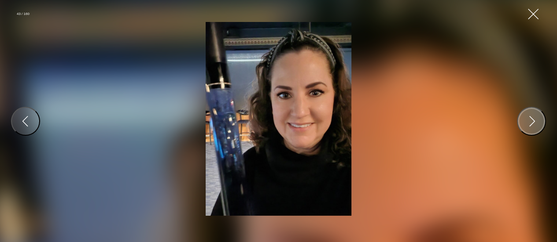
click at [539, 122] on button "Next" at bounding box center [531, 121] width 29 height 29
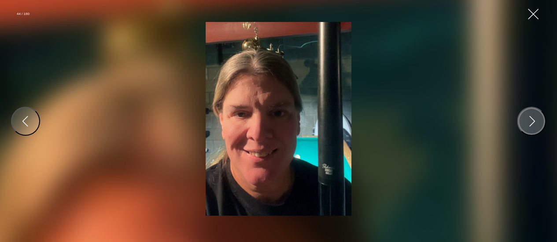
click at [539, 122] on button "Next" at bounding box center [531, 121] width 29 height 29
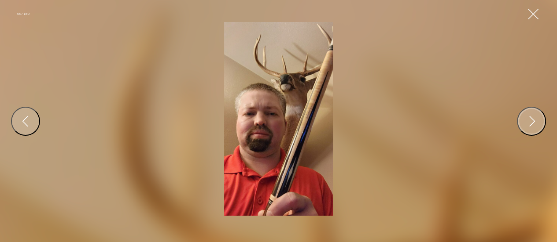
click at [539, 122] on button "Next" at bounding box center [531, 121] width 29 height 29
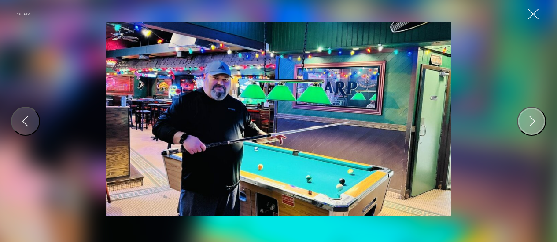
click at [539, 122] on button "Next" at bounding box center [531, 121] width 29 height 29
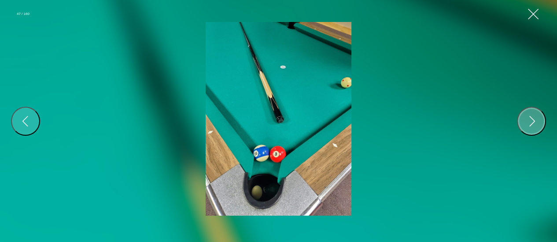
click at [539, 122] on button "Next" at bounding box center [531, 121] width 29 height 29
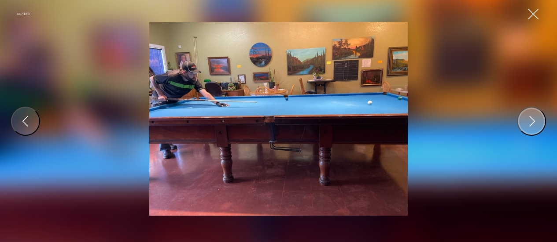
click at [539, 122] on button "Next" at bounding box center [531, 121] width 29 height 29
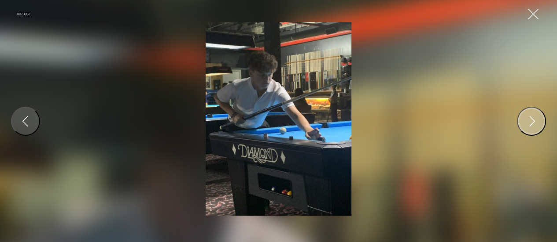
click at [539, 122] on button "Next" at bounding box center [531, 121] width 29 height 29
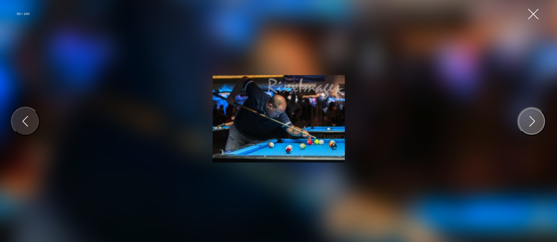
click at [539, 122] on button "Next" at bounding box center [531, 121] width 29 height 29
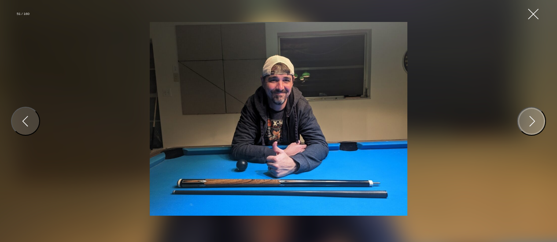
click at [539, 122] on button "Next" at bounding box center [531, 121] width 29 height 29
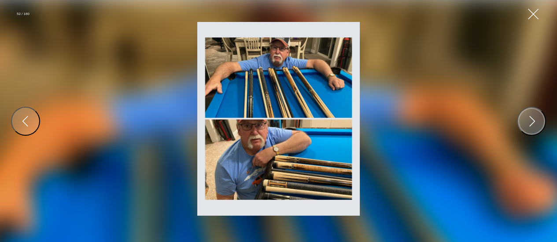
click at [539, 122] on button "Next" at bounding box center [531, 121] width 29 height 29
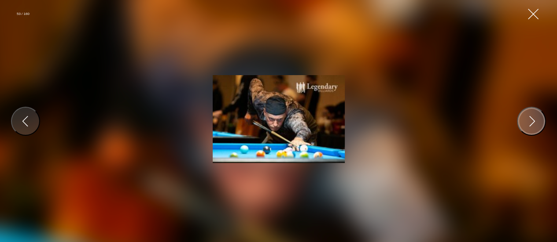
click at [539, 122] on button "Next" at bounding box center [531, 121] width 29 height 29
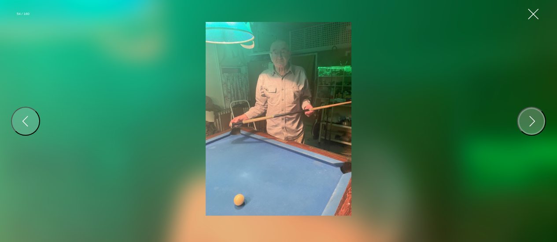
click at [539, 122] on button "Next" at bounding box center [531, 121] width 29 height 29
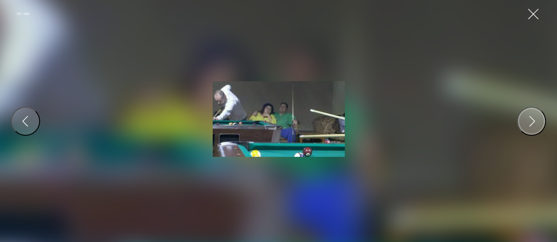
click at [539, 122] on button "Next" at bounding box center [531, 121] width 29 height 29
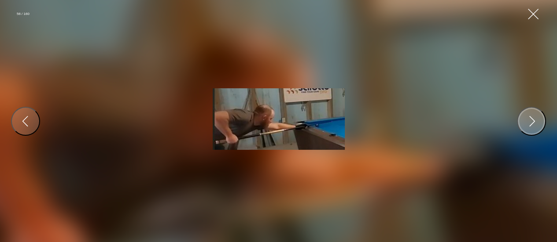
click at [539, 122] on button "Next" at bounding box center [531, 121] width 29 height 29
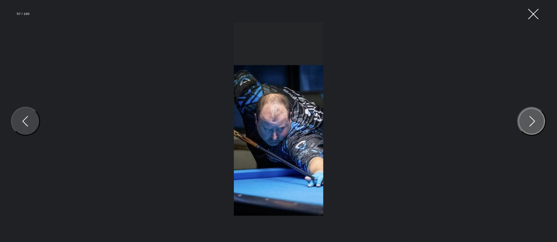
click at [539, 122] on button "Next" at bounding box center [531, 121] width 29 height 29
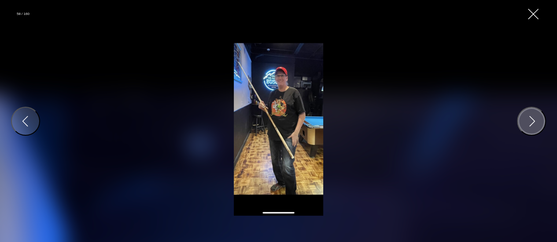
click at [539, 122] on button "Next" at bounding box center [531, 121] width 29 height 29
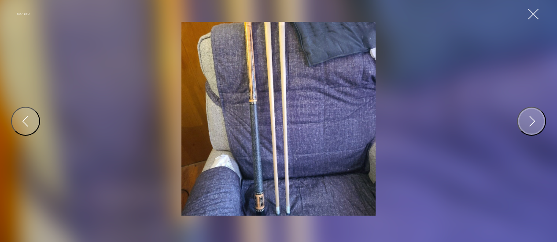
click at [539, 122] on button "Next" at bounding box center [531, 121] width 29 height 29
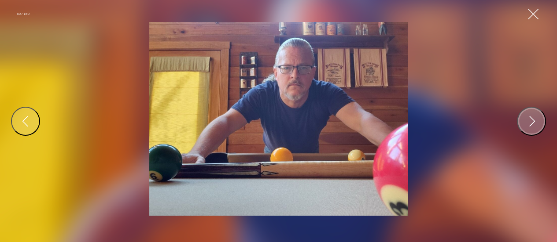
click at [539, 122] on button "Next" at bounding box center [531, 121] width 29 height 29
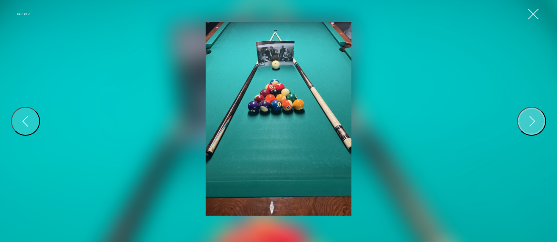
click at [539, 122] on button "Next" at bounding box center [531, 121] width 29 height 29
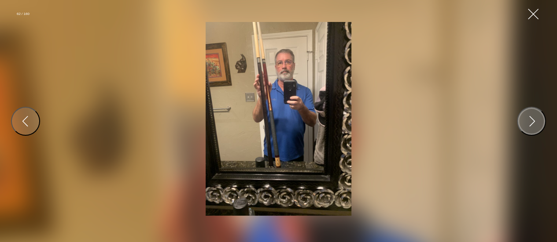
click at [539, 122] on button "Next" at bounding box center [531, 121] width 29 height 29
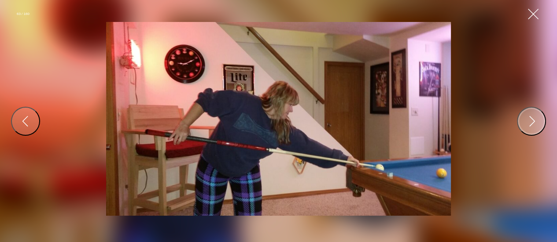
click at [539, 122] on button "Next" at bounding box center [531, 121] width 29 height 29
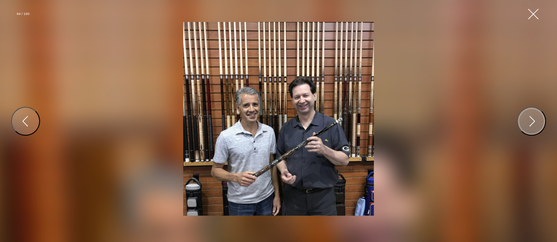
click at [539, 122] on button "Next" at bounding box center [531, 121] width 29 height 29
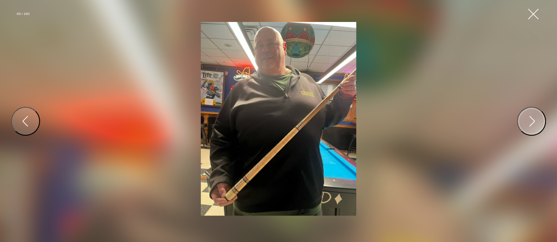
click at [539, 122] on button "Next" at bounding box center [531, 121] width 29 height 29
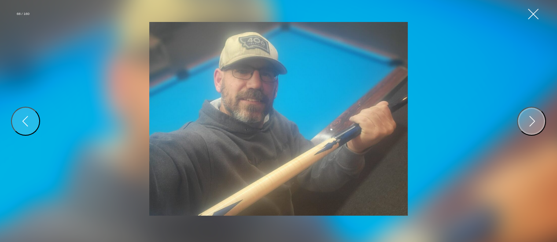
click at [539, 122] on button "Next" at bounding box center [531, 121] width 29 height 29
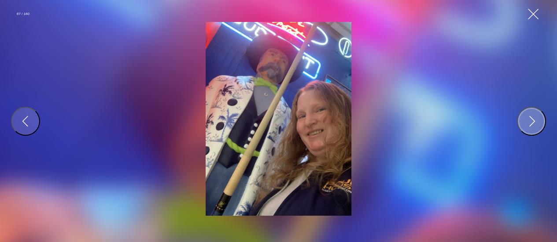
click at [539, 122] on button "Next" at bounding box center [531, 121] width 29 height 29
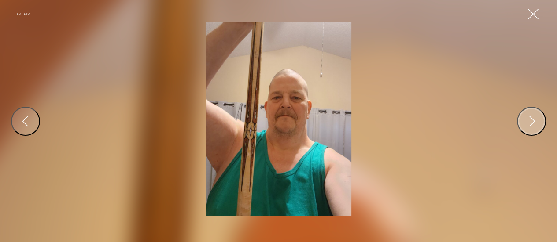
click at [539, 122] on button "Next" at bounding box center [531, 121] width 29 height 29
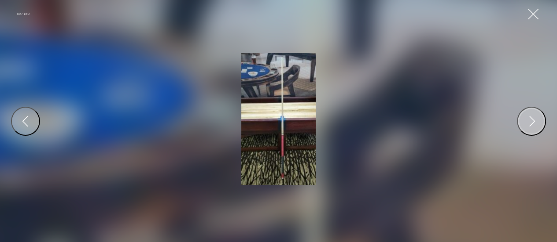
click at [539, 122] on button "Next" at bounding box center [531, 121] width 29 height 29
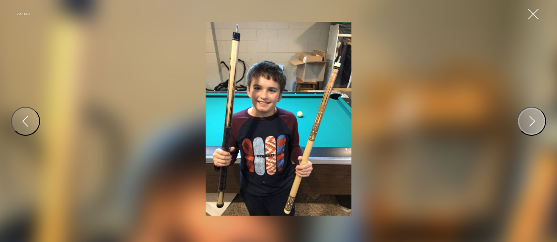
click at [539, 122] on button "Next" at bounding box center [531, 121] width 29 height 29
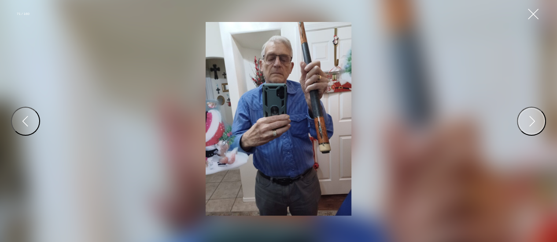
click at [539, 122] on button "Next" at bounding box center [531, 121] width 29 height 29
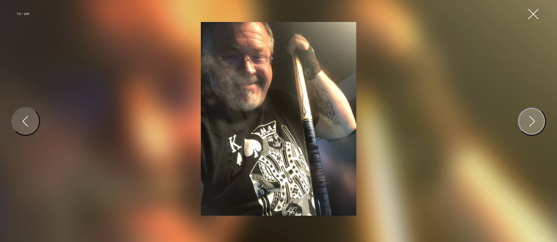
click at [539, 122] on button "Next" at bounding box center [531, 121] width 29 height 29
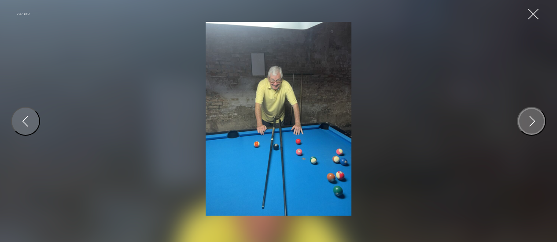
click at [539, 122] on button "Next" at bounding box center [531, 121] width 29 height 29
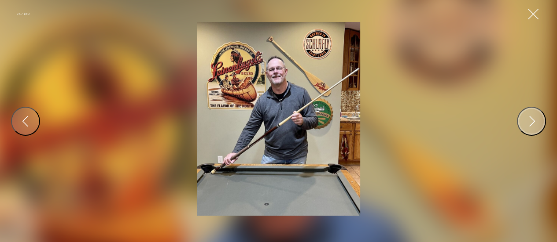
drag, startPoint x: 539, startPoint y: 122, endPoint x: 547, endPoint y: 130, distance: 11.5
